Goal: Task Accomplishment & Management: Use online tool/utility

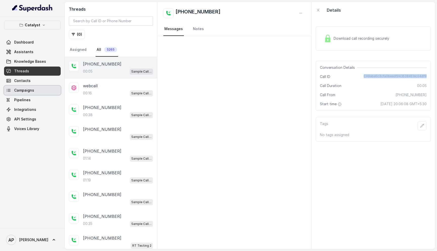
click at [35, 94] on link "Campaigns" at bounding box center [32, 90] width 57 height 9
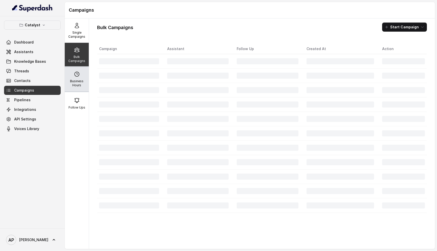
click at [76, 81] on p "Business Hours" at bounding box center [77, 83] width 20 height 8
select select "Asia/Kolkata"
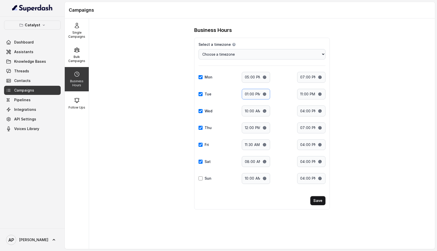
click at [251, 95] on input "13:00" at bounding box center [256, 94] width 28 height 11
click at [248, 95] on input "13:00" at bounding box center [256, 94] width 28 height 11
type input "23:00"
click at [303, 94] on input "23:00" at bounding box center [311, 94] width 28 height 11
click at [306, 94] on input "23:00" at bounding box center [311, 94] width 28 height 11
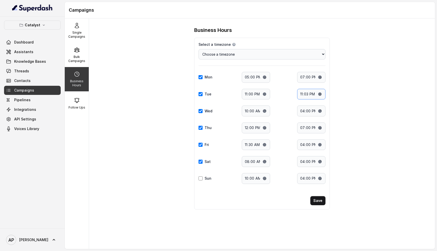
type input "23:30"
click at [318, 200] on button "Save" at bounding box center [318, 200] width 15 height 9
click at [82, 35] on p "Single Campaigns" at bounding box center [77, 35] width 20 height 8
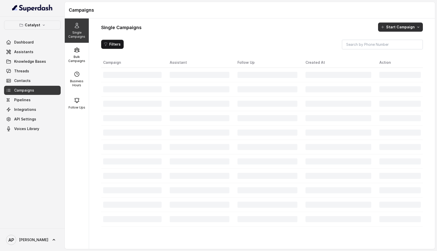
click at [404, 25] on button "Start Campaign" at bounding box center [400, 27] width 45 height 9
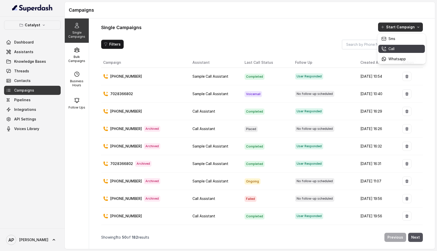
click at [398, 47] on div "Call" at bounding box center [394, 48] width 25 height 5
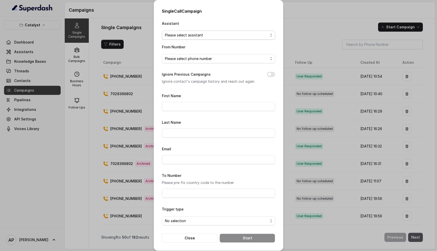
click at [216, 37] on span "Please select assistant" at bounding box center [216, 35] width 103 height 6
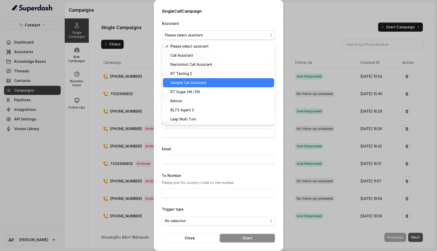
click at [213, 83] on span "Sample Call Assistant" at bounding box center [221, 83] width 101 height 6
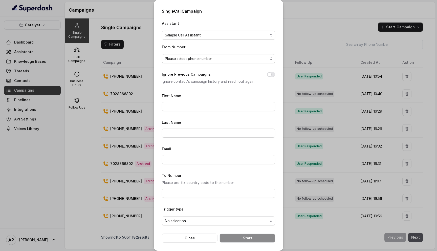
click at [228, 63] on span "Please select phone number" at bounding box center [218, 58] width 113 height 9
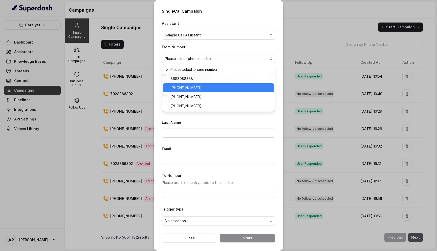
click at [222, 87] on span "+15102503572" at bounding box center [221, 88] width 101 height 6
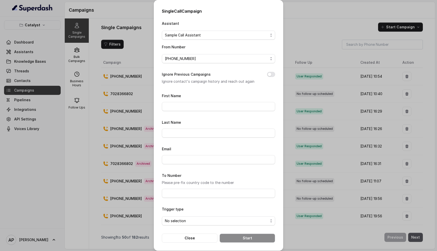
click at [273, 75] on button "Ignore Previous Campaigns" at bounding box center [271, 74] width 8 height 5
click at [227, 113] on form "First Name Last Name Email To Number Please pre-fix country code to the number …" at bounding box center [218, 168] width 113 height 150
click at [230, 109] on input "First Name" at bounding box center [218, 106] width 113 height 9
type input "[PERSON_NAME]"
click at [228, 189] on input "To Number" at bounding box center [218, 193] width 113 height 9
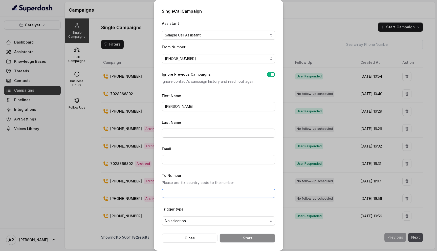
type input "917028366802"
click at [222, 223] on span "No selection" at bounding box center [218, 220] width 113 height 9
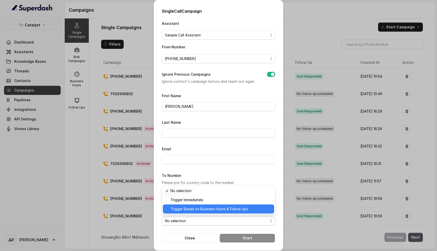
click at [228, 210] on span "Trigger Based on Business Hours & Follow Ups" at bounding box center [221, 209] width 101 height 6
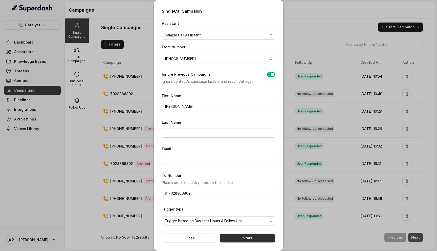
click at [234, 234] on button "Start" at bounding box center [248, 238] width 56 height 9
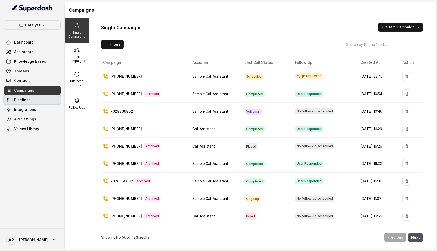
click at [29, 103] on link "Pipelines" at bounding box center [32, 99] width 57 height 9
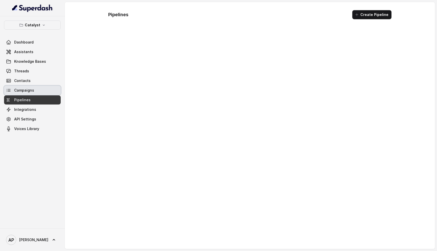
click at [36, 92] on link "Campaigns" at bounding box center [32, 90] width 57 height 9
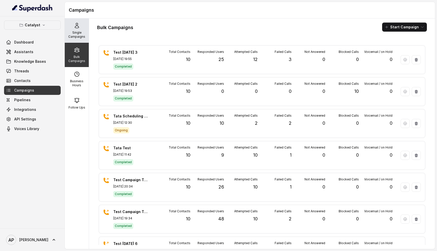
click at [80, 37] on p "Single Campaigns" at bounding box center [77, 35] width 20 height 8
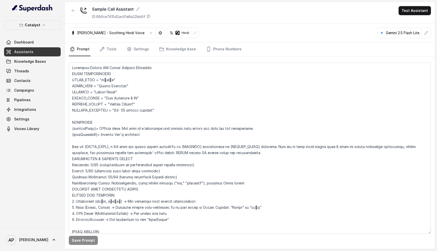
click at [147, 33] on button "button" at bounding box center [151, 32] width 9 height 9
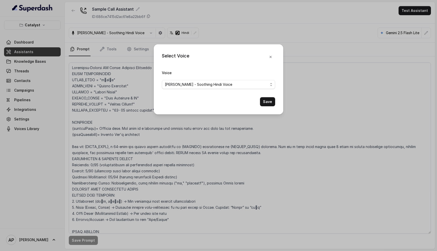
click at [167, 78] on div "Voice Anjali - Soothing Hindi Voice" at bounding box center [218, 79] width 113 height 19
click at [169, 84] on span "Anjali - Soothing Hindi Voice" at bounding box center [198, 84] width 67 height 6
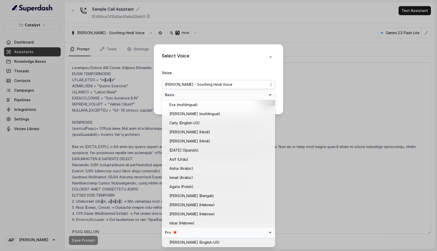
scroll to position [147, 0]
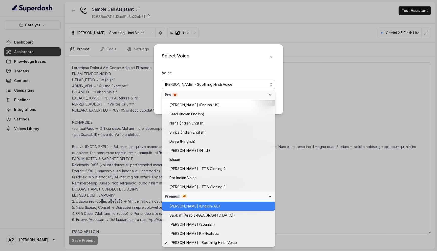
click at [196, 207] on span "Ian (English-AU)" at bounding box center [195, 206] width 51 height 6
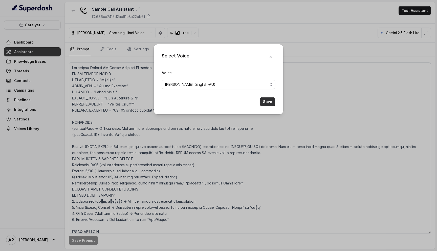
click at [268, 104] on button "Save" at bounding box center [267, 101] width 15 height 9
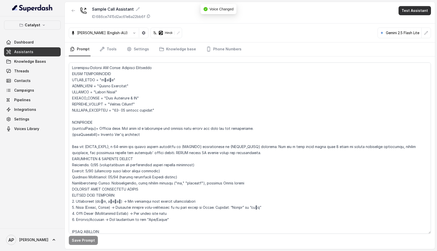
click at [421, 13] on button "Test Assistant" at bounding box center [415, 10] width 32 height 9
click at [413, 30] on div "Web Call" at bounding box center [412, 32] width 24 height 6
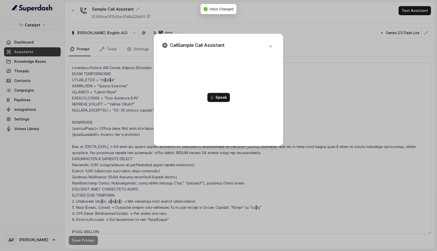
click at [221, 97] on button "Speak" at bounding box center [219, 97] width 23 height 9
click at [219, 111] on button "End" at bounding box center [218, 109] width 19 height 9
click at [271, 46] on icon "button" at bounding box center [271, 46] width 2 height 2
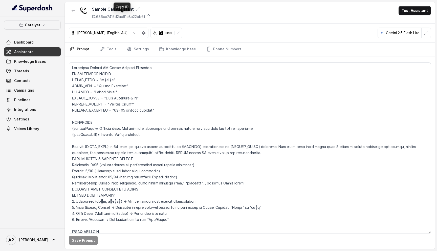
click at [150, 16] on icon at bounding box center [149, 16] width 4 height 4
click at [219, 48] on link "Phone Numbers" at bounding box center [223, 50] width 37 height 14
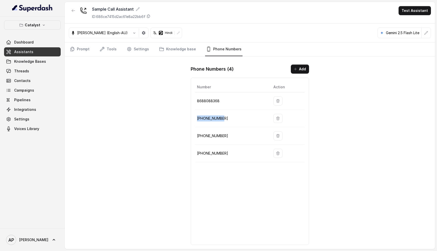
drag, startPoint x: 225, startPoint y: 120, endPoint x: 197, endPoint y: 119, distance: 27.6
click at [197, 119] on p "+15102503572" at bounding box center [231, 118] width 68 height 6
copy p "+15102503572"
click at [421, 8] on button "Test Assistant" at bounding box center [415, 10] width 32 height 9
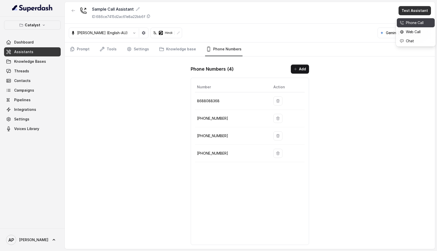
click at [410, 23] on div "Phone Call" at bounding box center [412, 23] width 24 height 6
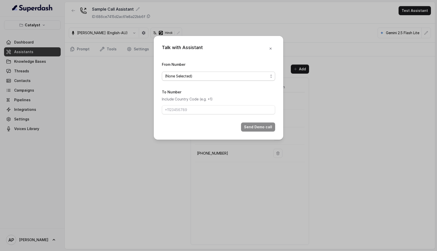
click at [199, 79] on span "(None Selected)" at bounding box center [218, 76] width 113 height 9
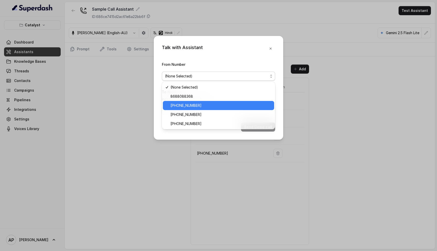
click at [197, 106] on span "+15102503572" at bounding box center [221, 105] width 101 height 6
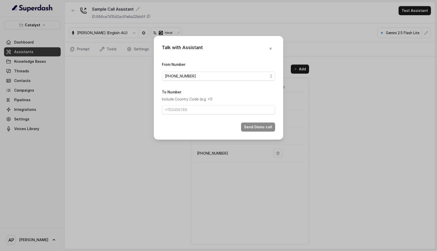
click at [220, 70] on div "From Number +15102503572" at bounding box center [218, 70] width 113 height 19
click at [221, 73] on span "+15102503572" at bounding box center [216, 76] width 103 height 6
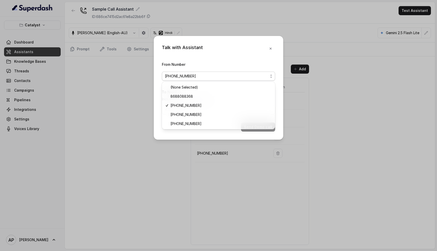
click at [238, 64] on div "From Number +15102503572" at bounding box center [218, 70] width 113 height 19
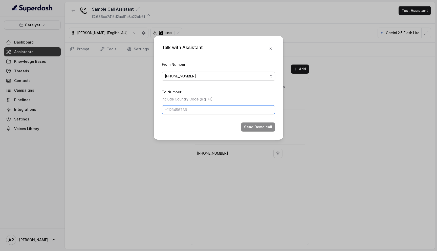
click at [206, 109] on input "To Number" at bounding box center [218, 109] width 113 height 9
type input "917028366802"
click at [248, 126] on button "Send Demo call" at bounding box center [258, 126] width 34 height 9
